Goal: Task Accomplishment & Management: Use online tool/utility

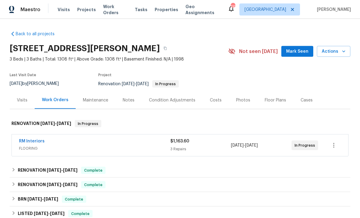
scroll to position [0, 0]
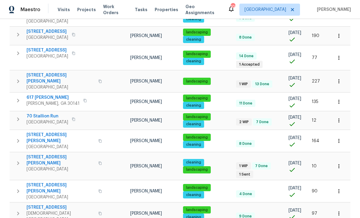
scroll to position [271, 0]
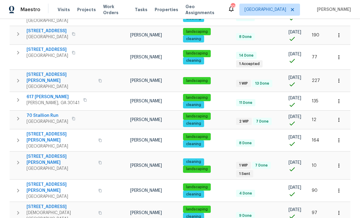
click at [337, 188] on icon "button" at bounding box center [338, 191] width 6 height 6
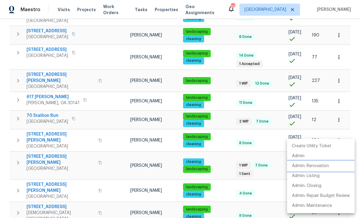
click at [315, 166] on p "Admin: Renovation" at bounding box center [310, 166] width 37 height 6
click at [349, 62] on div at bounding box center [180, 109] width 360 height 218
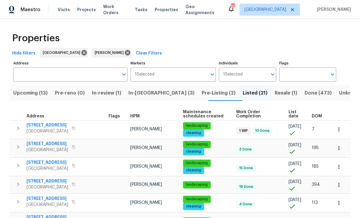
scroll to position [0, 0]
click at [148, 93] on span "In-reno (3)" at bounding box center [161, 93] width 66 height 8
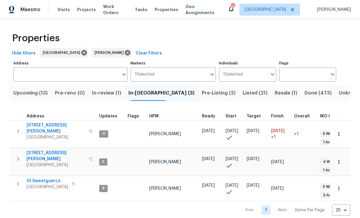
click at [44, 126] on span "306 Cooper Creek Dr" at bounding box center [56, 128] width 59 height 12
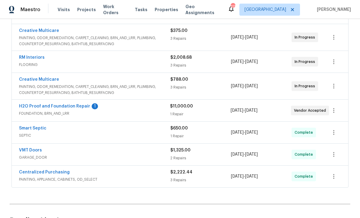
scroll to position [156, 0]
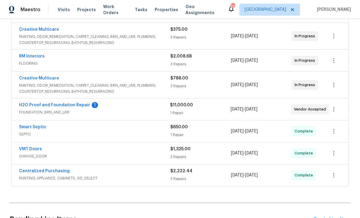
click at [50, 106] on link "H2O Proof and Foundation Repair" at bounding box center [54, 105] width 71 height 4
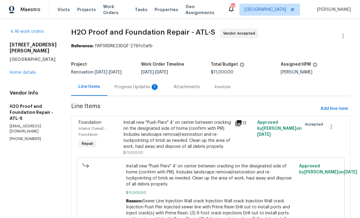
click at [114, 89] on div "Progress Updates 1" at bounding box center [136, 87] width 45 height 6
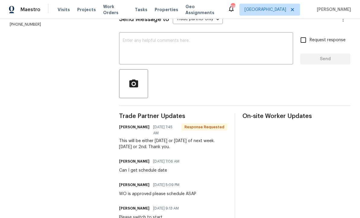
scroll to position [102, 0]
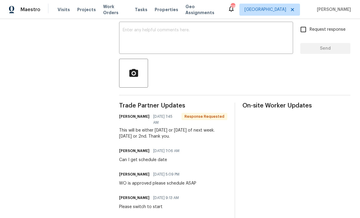
click at [123, 35] on textarea at bounding box center [206, 38] width 167 height 21
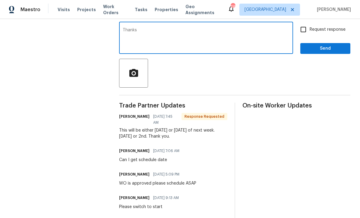
type textarea "Thanks"
click at [335, 52] on span "Send" at bounding box center [325, 49] width 40 height 8
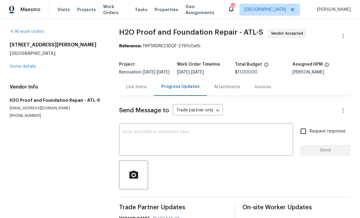
scroll to position [0, 0]
click at [20, 65] on link "Home details" at bounding box center [23, 66] width 26 height 4
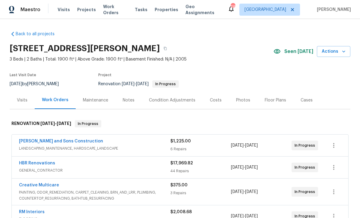
click at [125, 98] on div "Notes" at bounding box center [129, 100] width 12 height 6
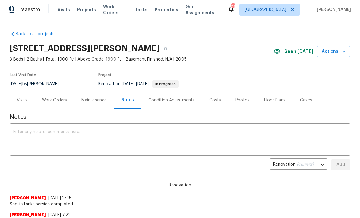
click at [19, 129] on div "x ​" at bounding box center [180, 140] width 340 height 31
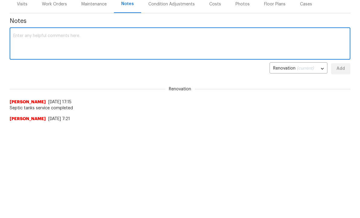
click at [19, 130] on textarea at bounding box center [179, 140] width 333 height 21
paste textarea "Sherle Lorentz 09/25/2025 7:45 AM This will be either Wednesday or Thursday of …"
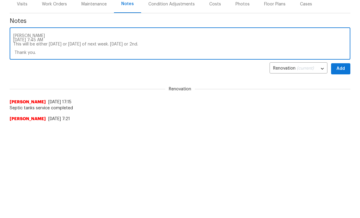
type textarea "Sherle Lorentz 09/25/2025 7:45 AM This will be either Wednesday or Thursday of …"
click at [345, 159] on button "Add" at bounding box center [340, 164] width 19 height 11
